Goal: Task Accomplishment & Management: Use online tool/utility

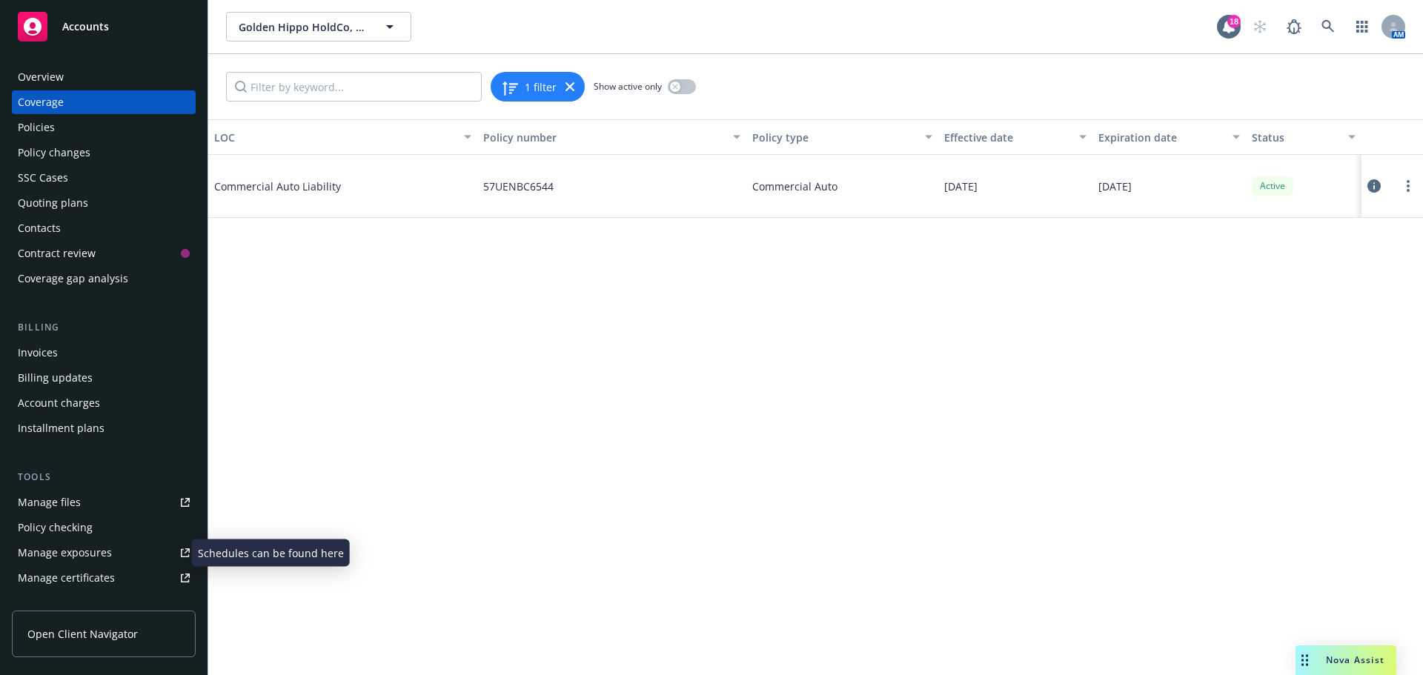
click at [88, 545] on div "Manage exposures" at bounding box center [65, 553] width 94 height 24
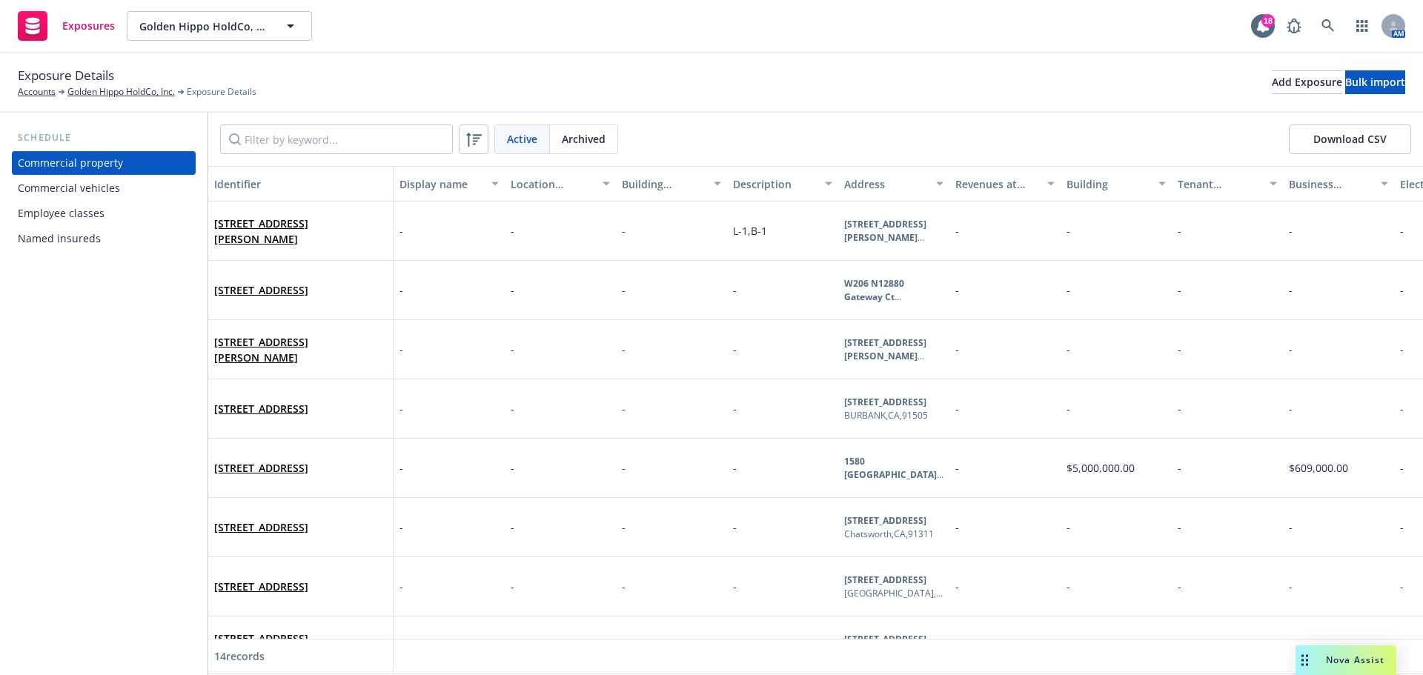
click at [130, 191] on div "Commercial vehicles" at bounding box center [104, 188] width 172 height 24
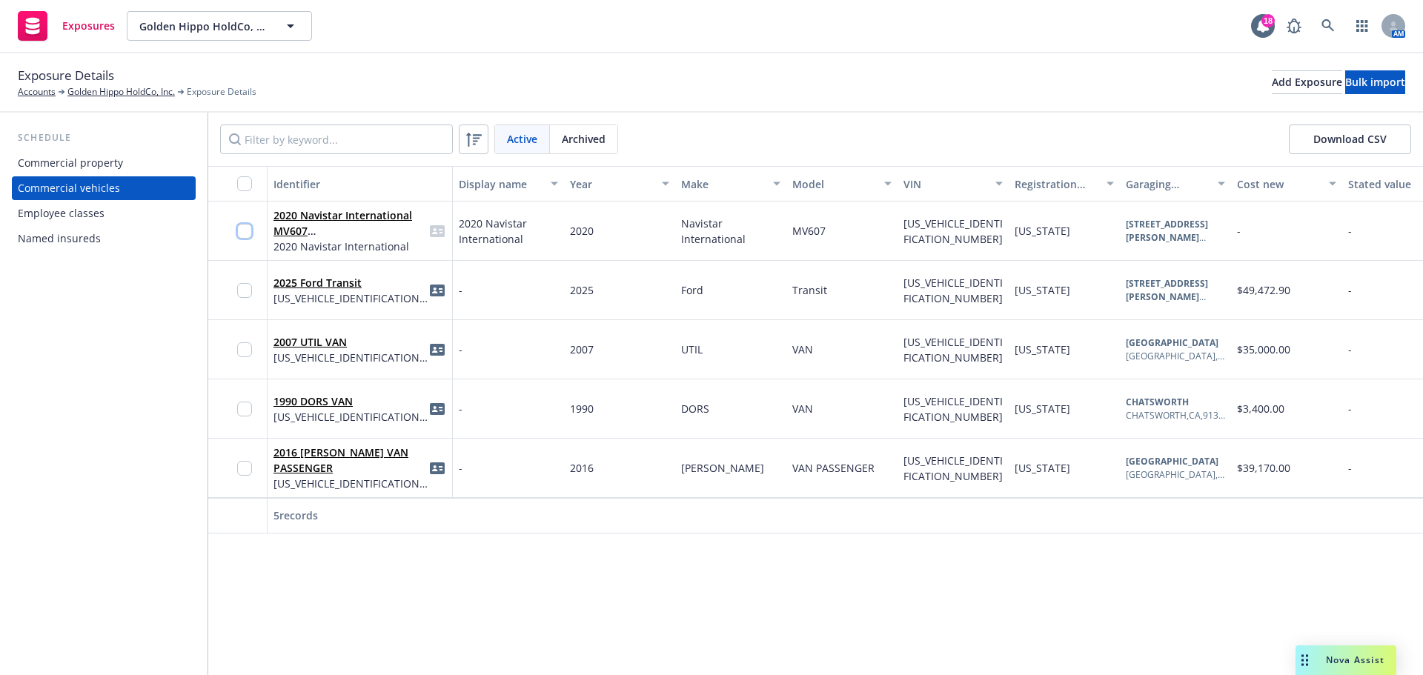
click at [245, 236] on input "checkbox" at bounding box center [244, 231] width 15 height 15
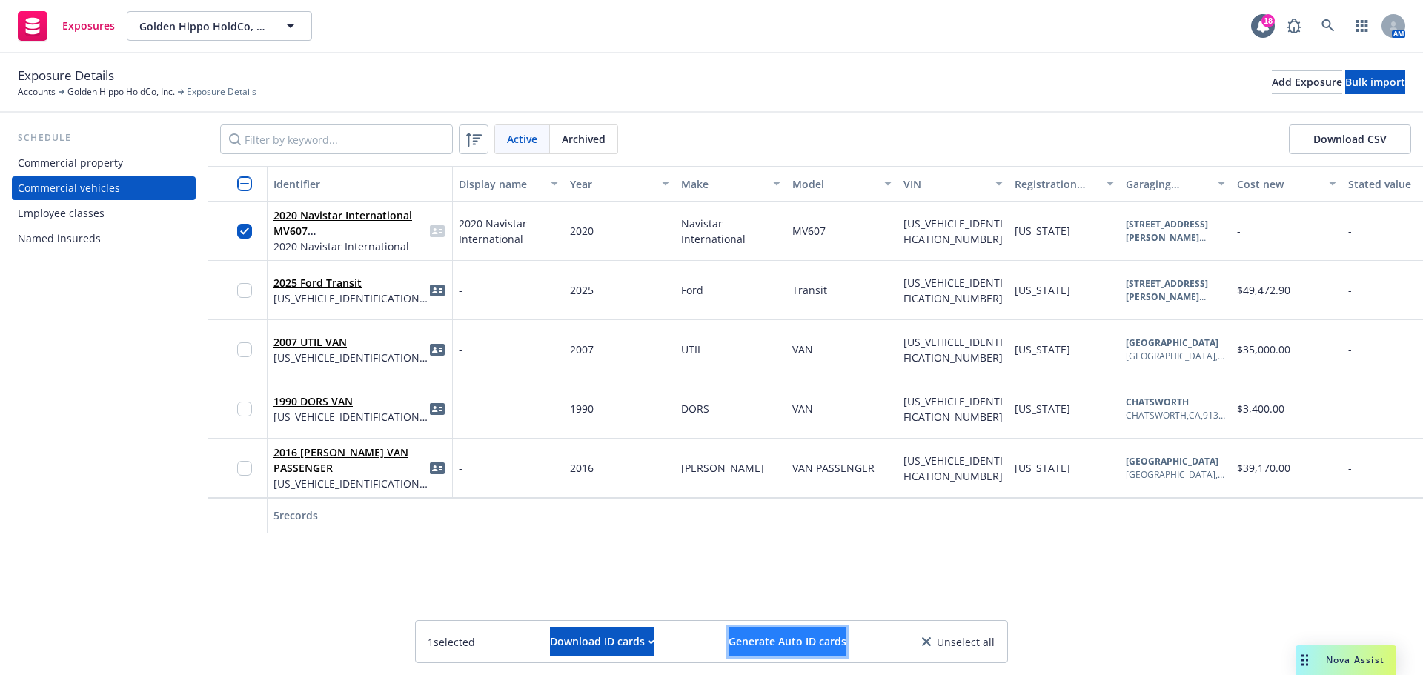
click at [782, 646] on span "Generate Auto ID cards" at bounding box center [788, 642] width 118 height 14
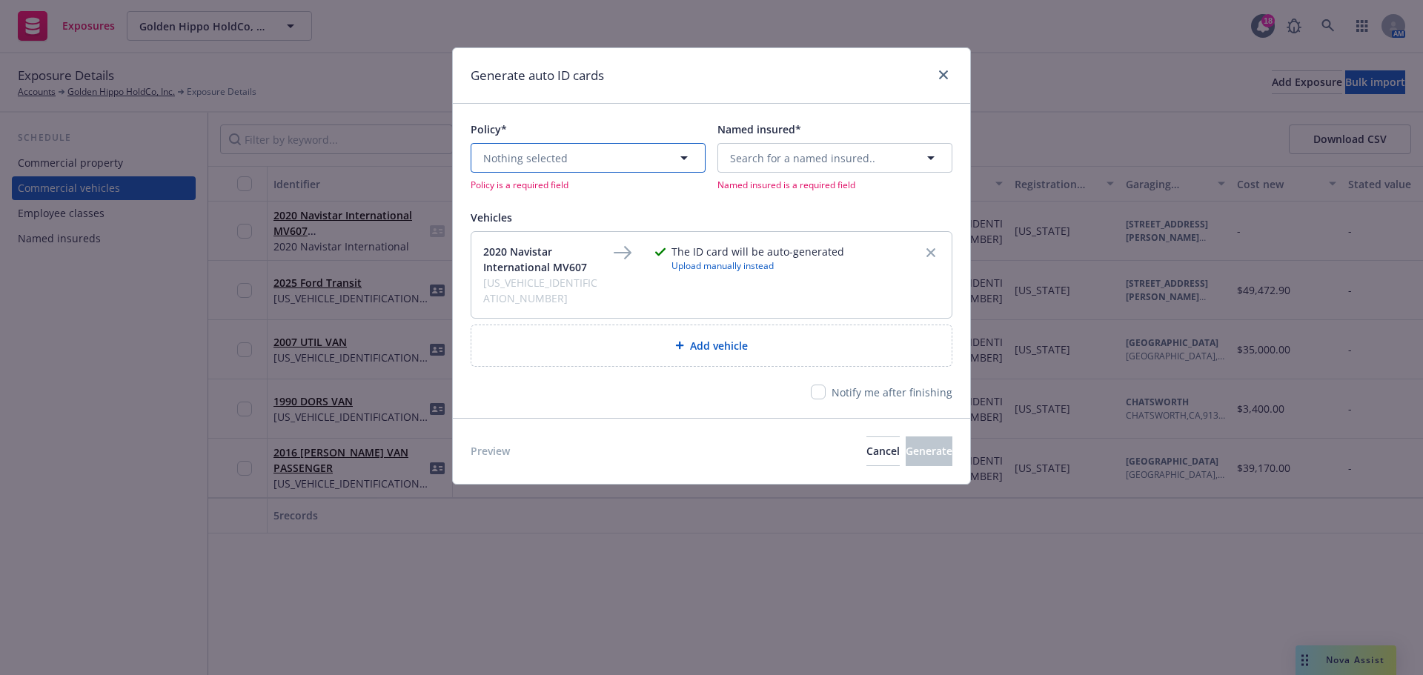
click at [689, 155] on icon "button" at bounding box center [684, 158] width 18 height 18
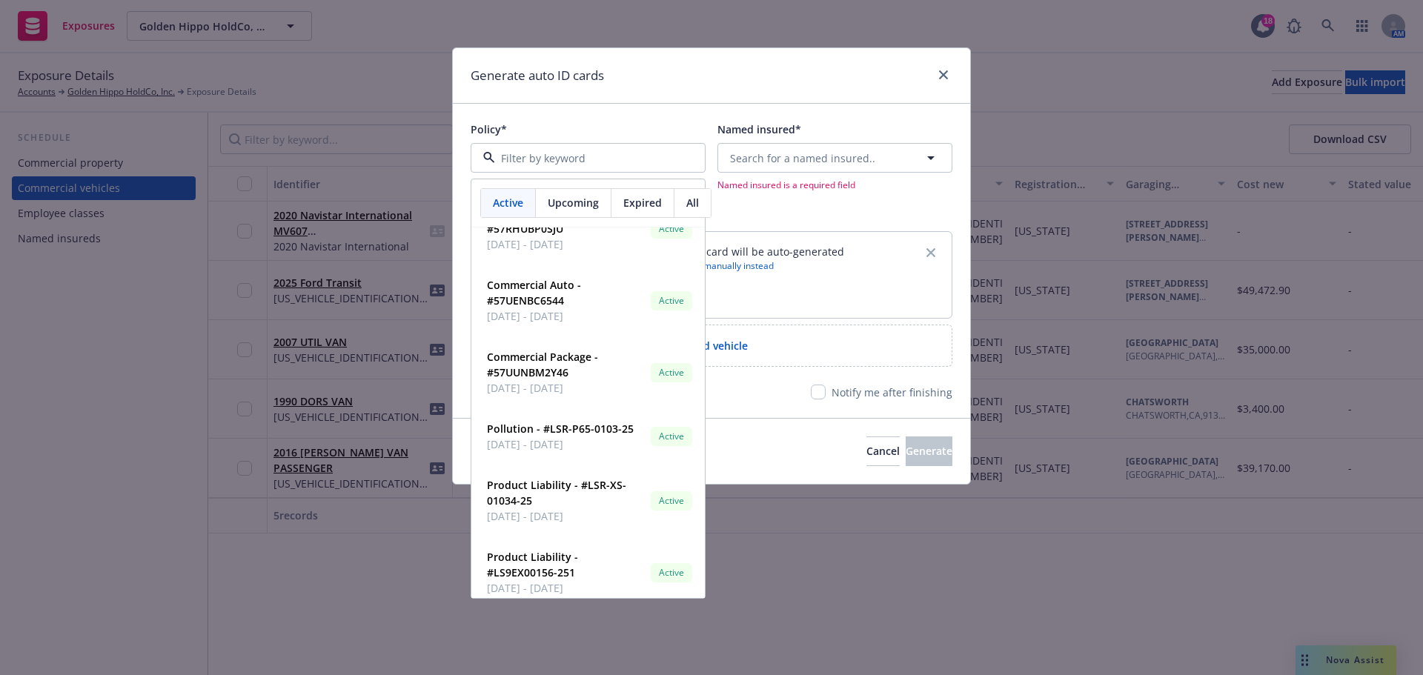
scroll to position [1483, 0]
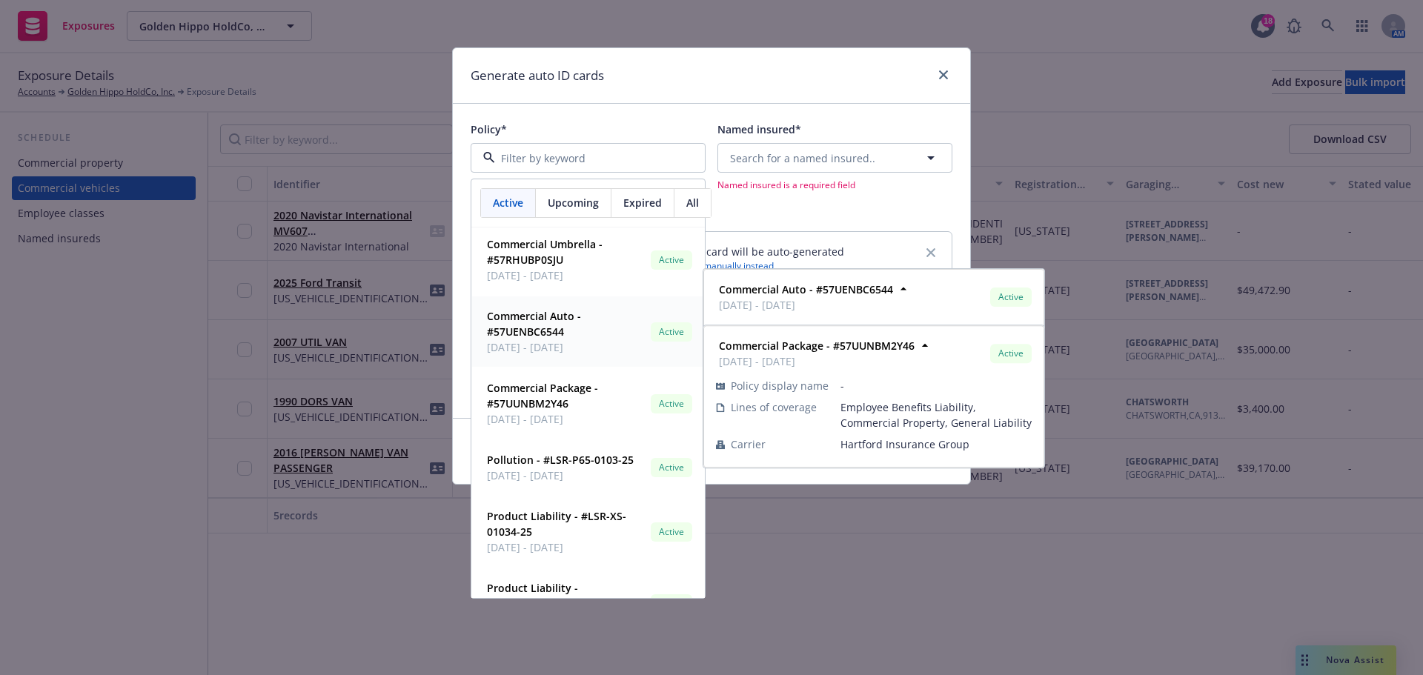
click at [567, 342] on span "06/01/2025 - 06/01/2026" at bounding box center [566, 348] width 158 height 16
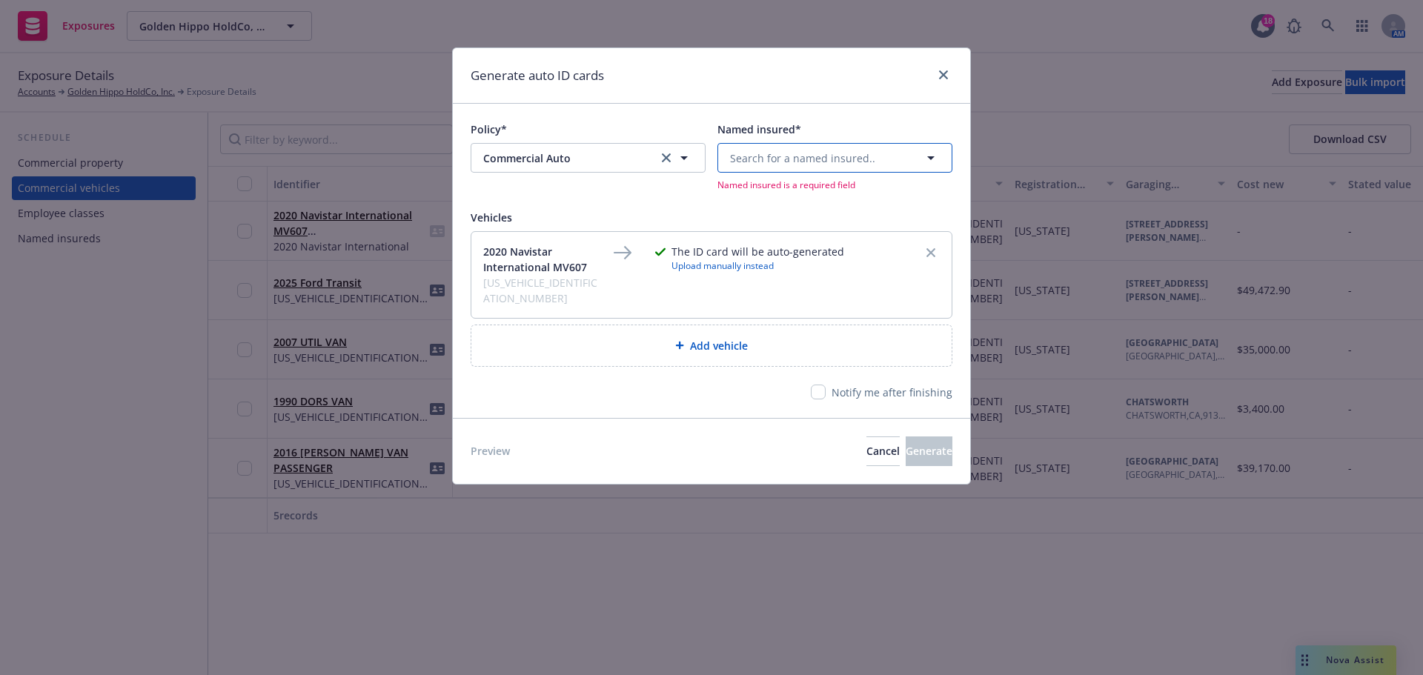
click at [938, 157] on icon "button" at bounding box center [931, 158] width 18 height 18
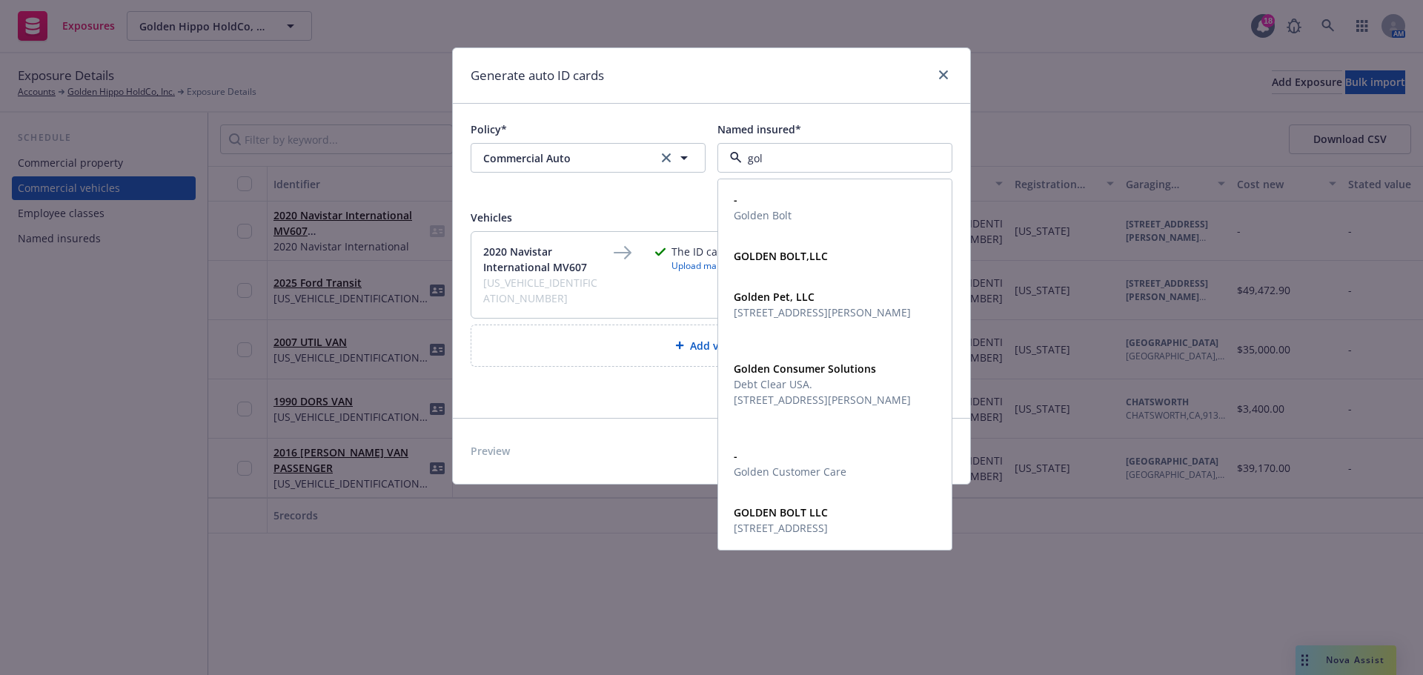
type input "gold"
click at [858, 264] on div "GOLDEN BOLT,LLC" at bounding box center [835, 255] width 214 height 21
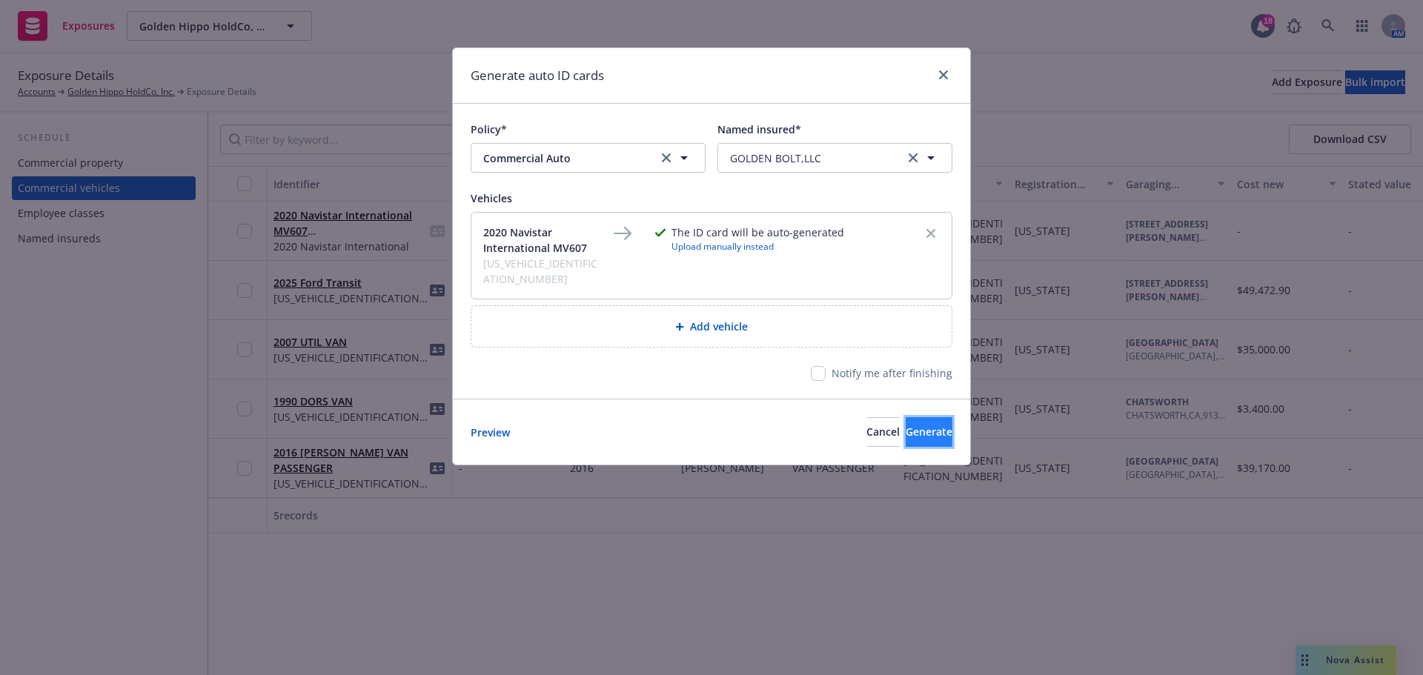
click at [926, 425] on span "Generate" at bounding box center [929, 432] width 47 height 14
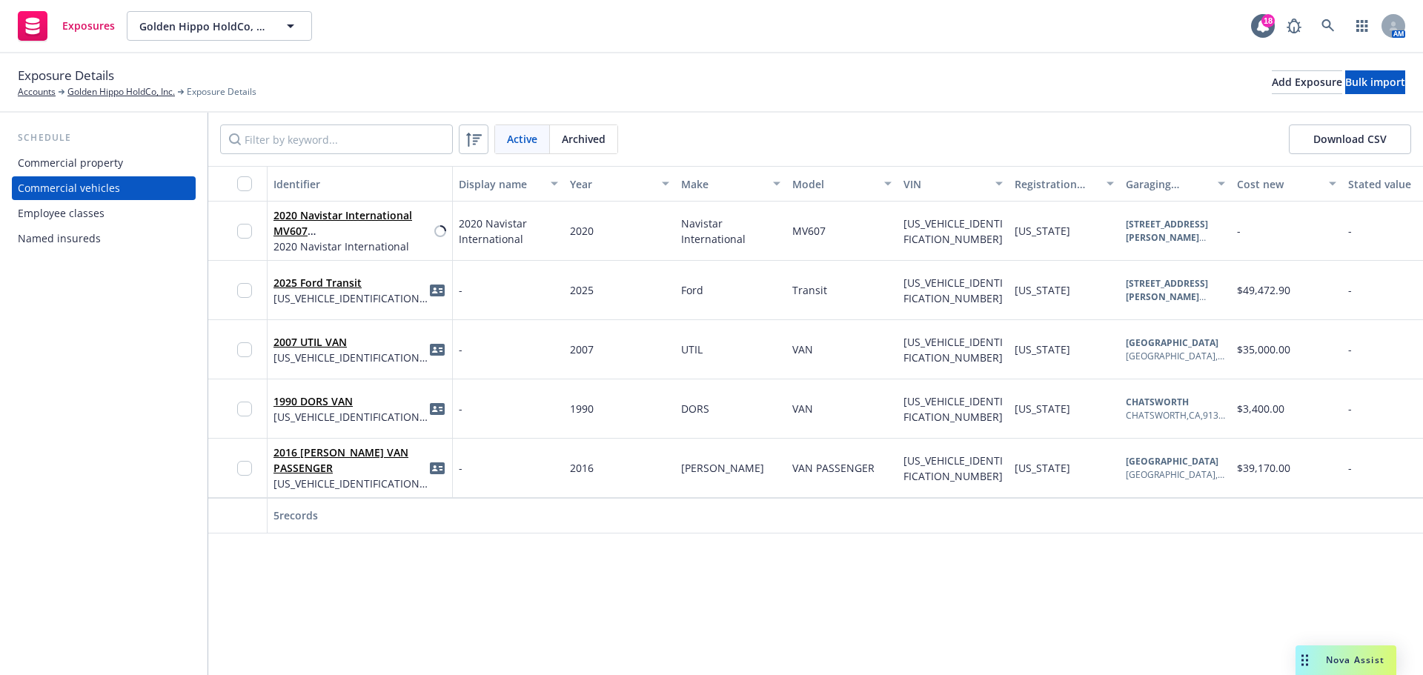
click at [257, 231] on div at bounding box center [249, 231] width 24 height 41
click at [242, 234] on input "checkbox" at bounding box center [244, 231] width 15 height 15
click at [442, 232] on icon "idCard" at bounding box center [437, 231] width 15 height 15
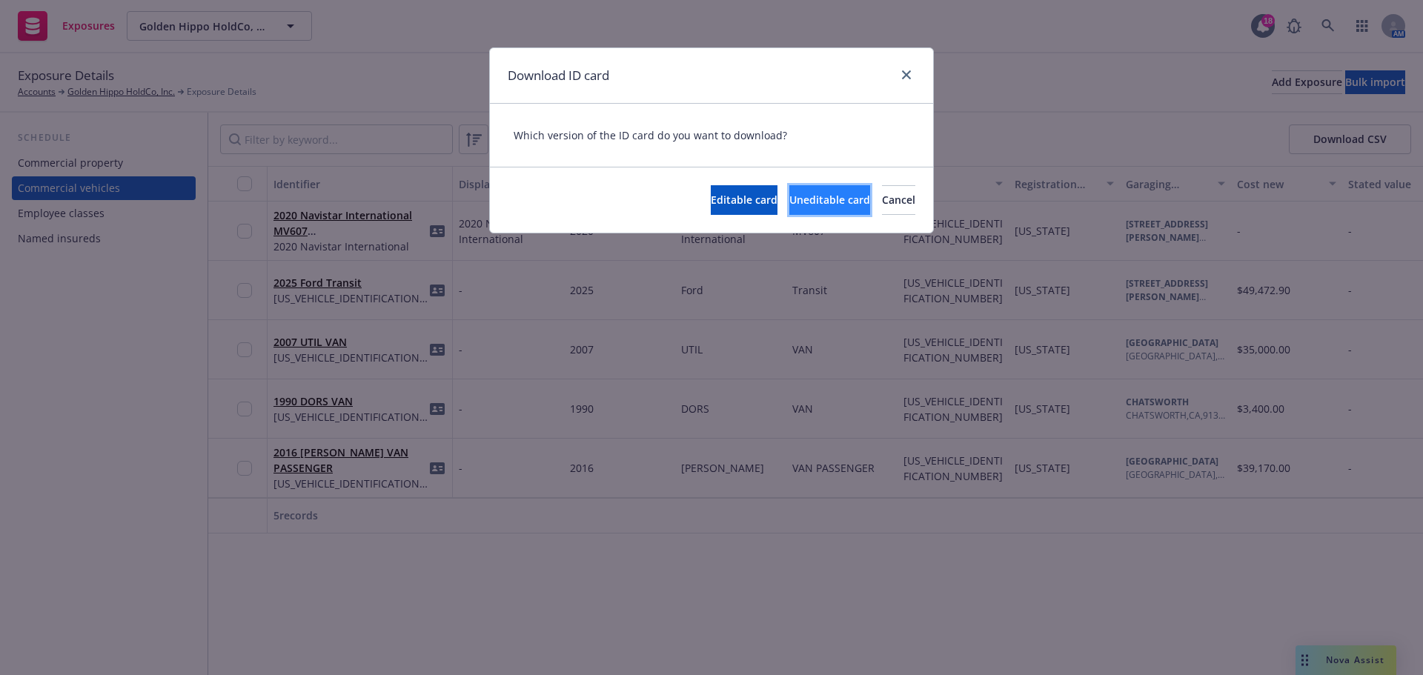
click at [790, 200] on span "Uneditable card" at bounding box center [830, 200] width 81 height 14
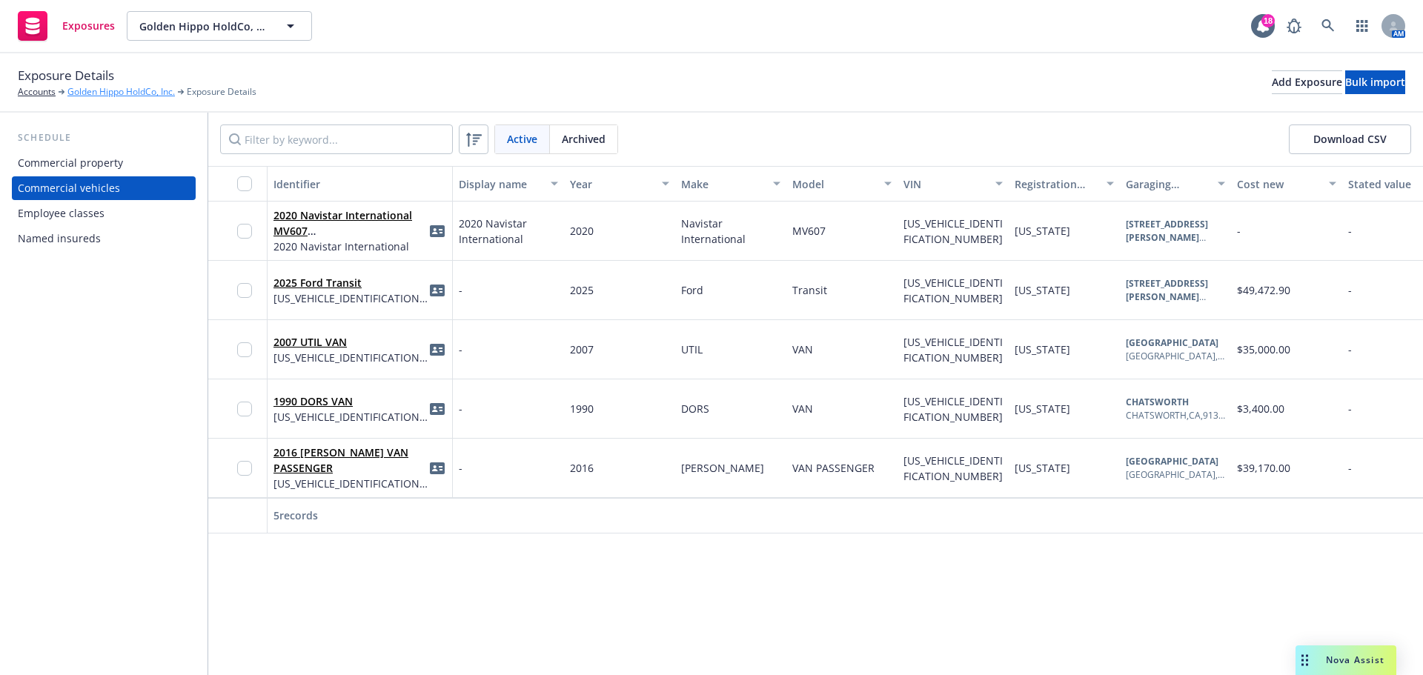
click at [96, 93] on link "Golden Hippo HoldCo, Inc." at bounding box center [120, 91] width 107 height 13
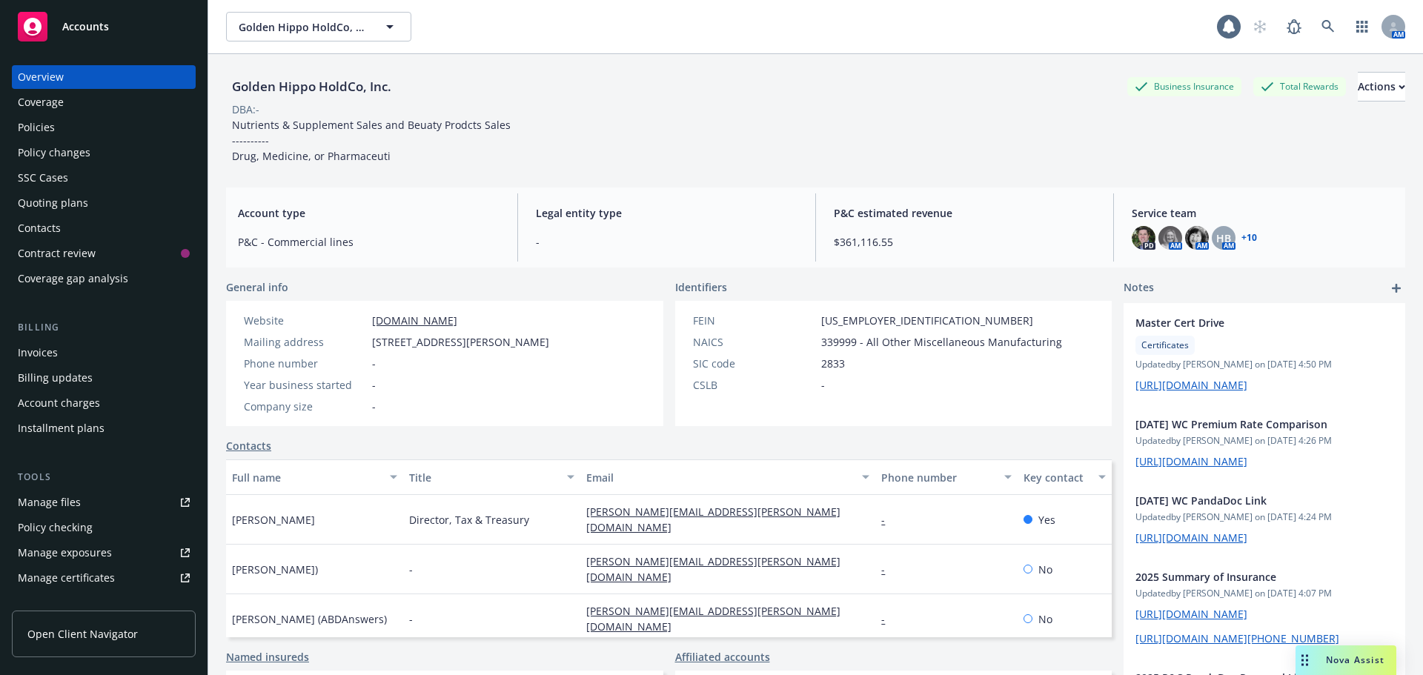
click at [29, 119] on div "Policies" at bounding box center [36, 128] width 37 height 24
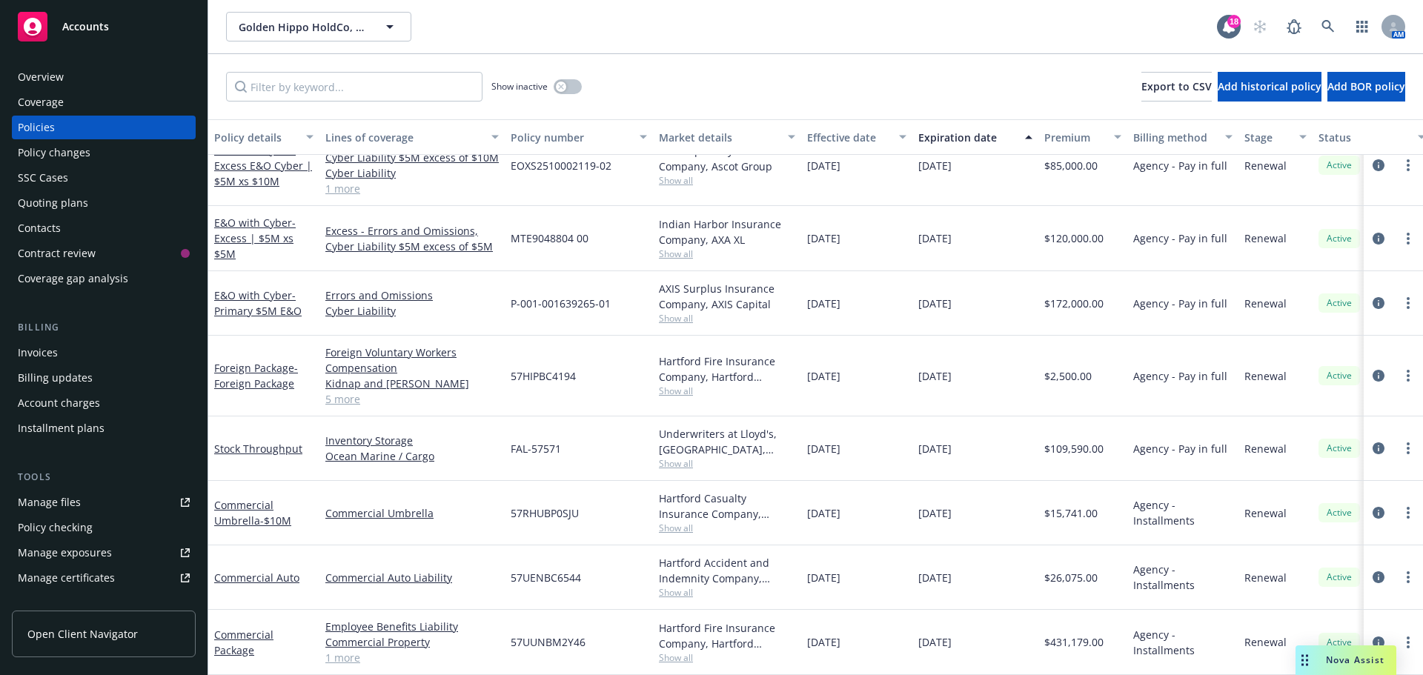
scroll to position [1334, 0]
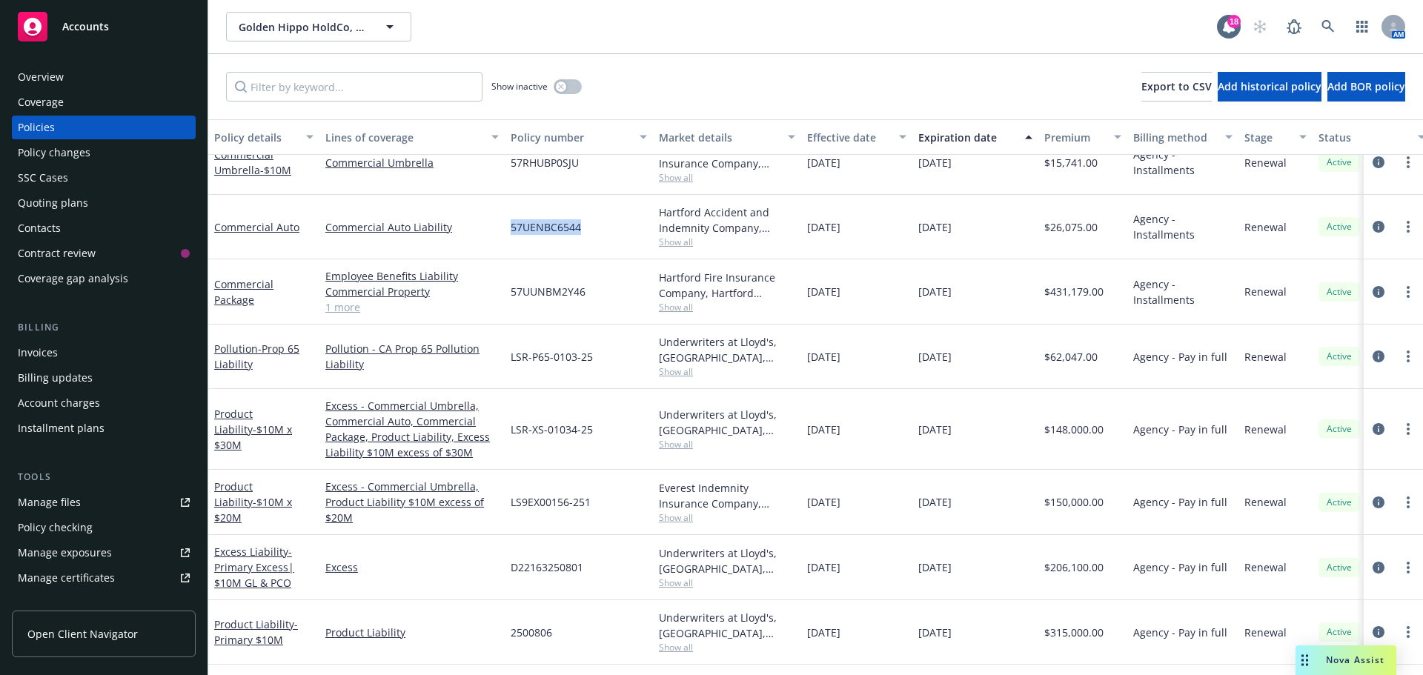
drag, startPoint x: 586, startPoint y: 229, endPoint x: 513, endPoint y: 229, distance: 72.7
click at [513, 229] on div "57UENBC6544" at bounding box center [579, 227] width 148 height 64
copy span "57UENBC6544"
